Goal: Task Accomplishment & Management: Manage account settings

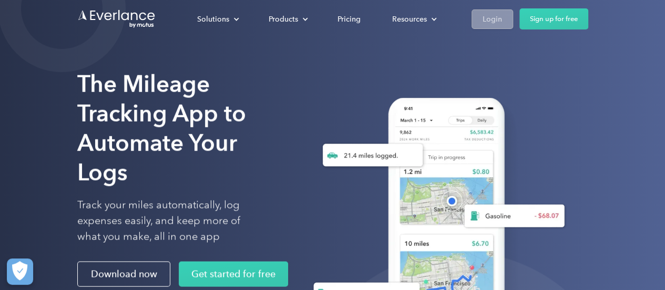
click at [490, 17] on div "Login" at bounding box center [492, 19] width 19 height 13
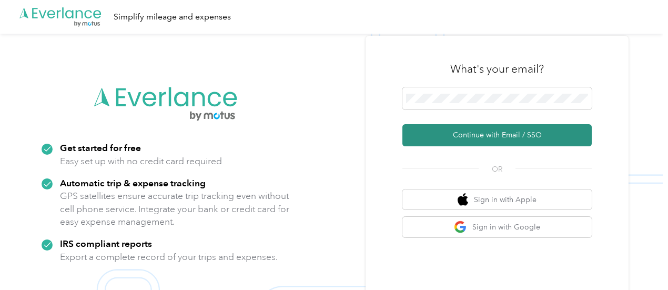
click at [471, 134] on button "Continue with Email / SSO" at bounding box center [496, 135] width 189 height 22
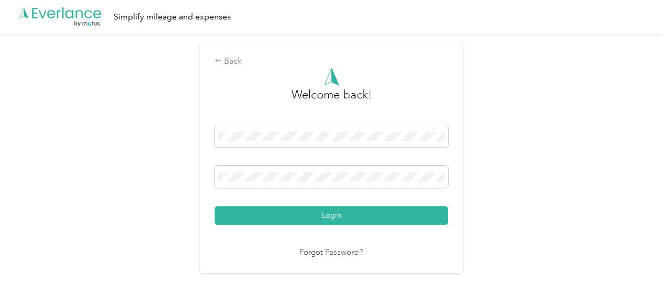
click at [215, 206] on button "Login" at bounding box center [331, 215] width 233 height 18
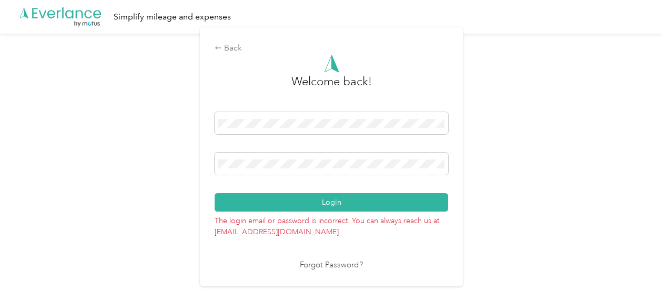
click at [215, 193] on button "Login" at bounding box center [331, 202] width 233 height 18
